Goal: Check status: Check status

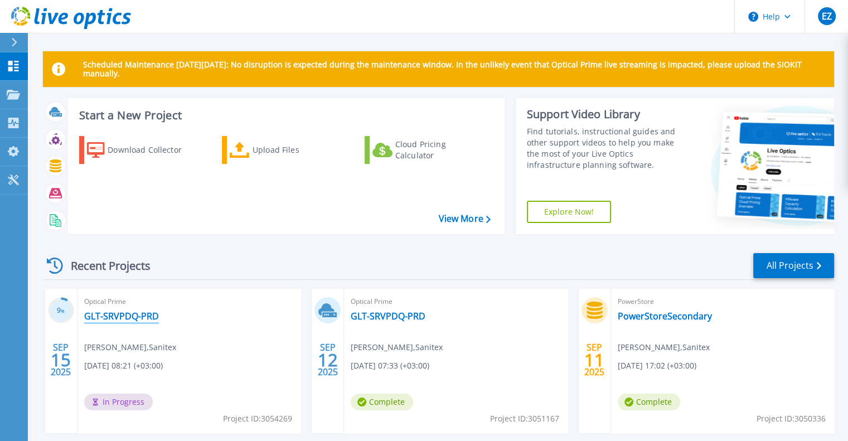
click at [115, 315] on link "GLT-SRVPDQ-PRD" at bounding box center [121, 315] width 75 height 11
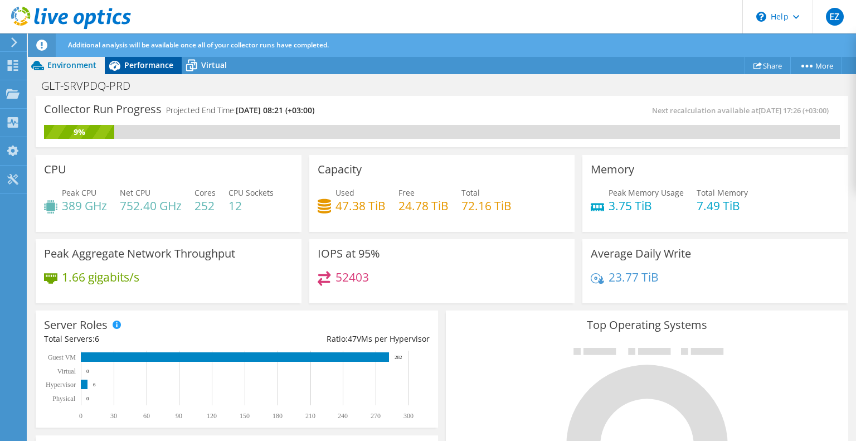
click at [143, 66] on span "Performance" at bounding box center [148, 65] width 49 height 11
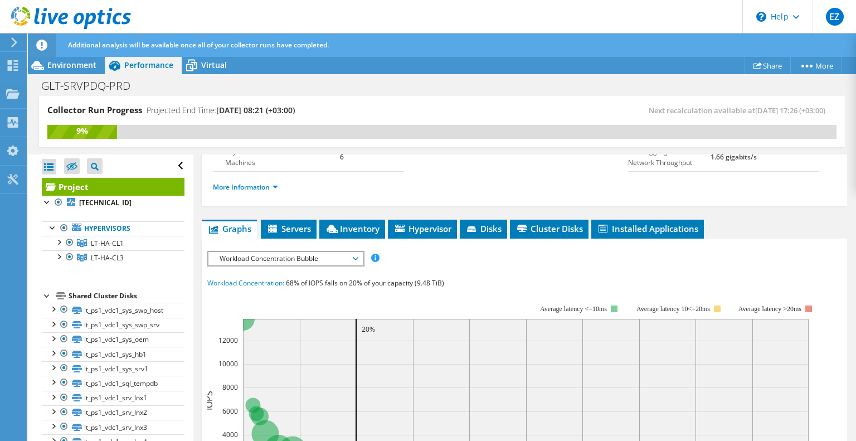
scroll to position [240, 0]
